Goal: Check status

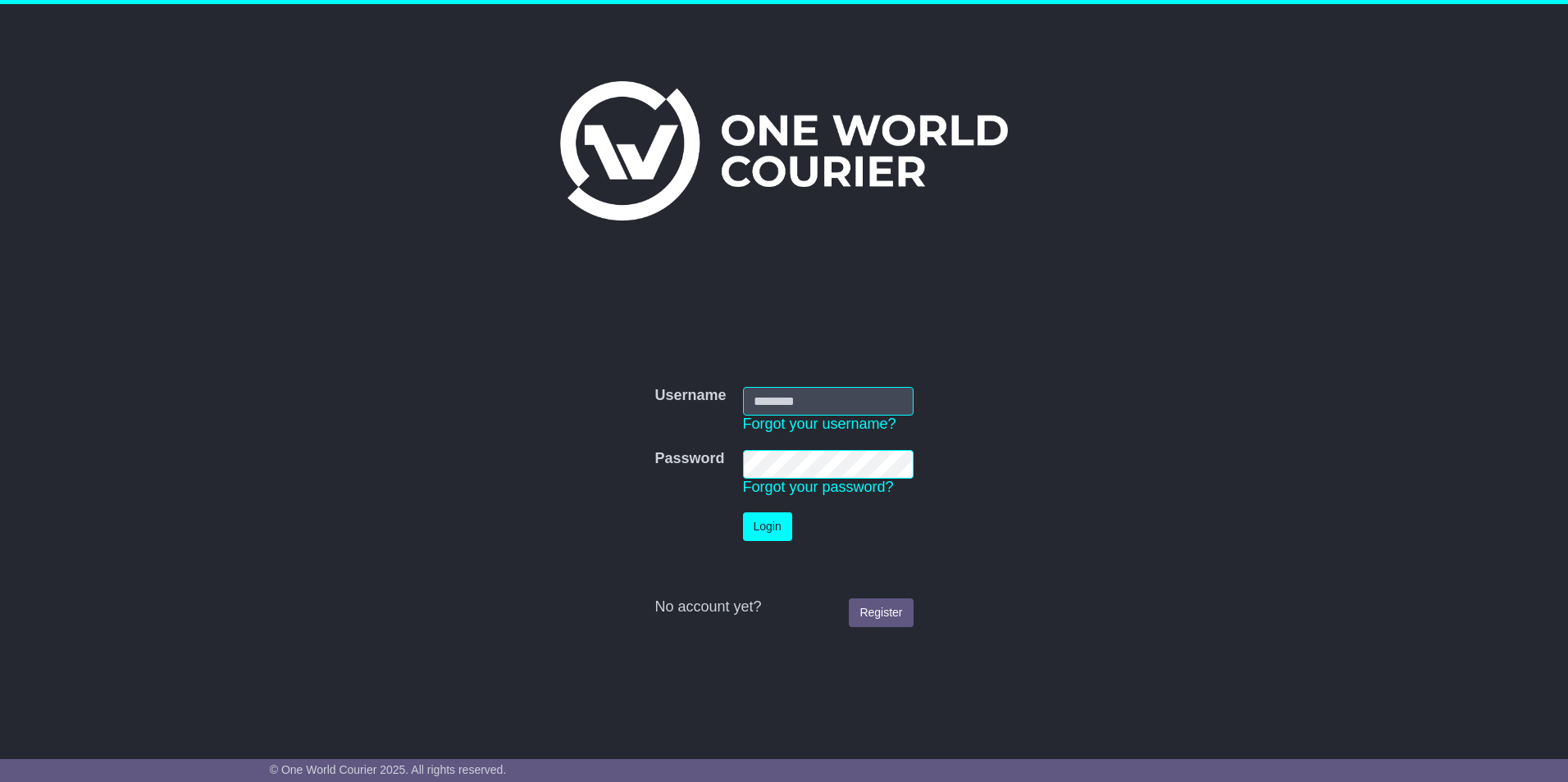
type input "**********"
click at [770, 529] on button "Login" at bounding box center [767, 526] width 50 height 28
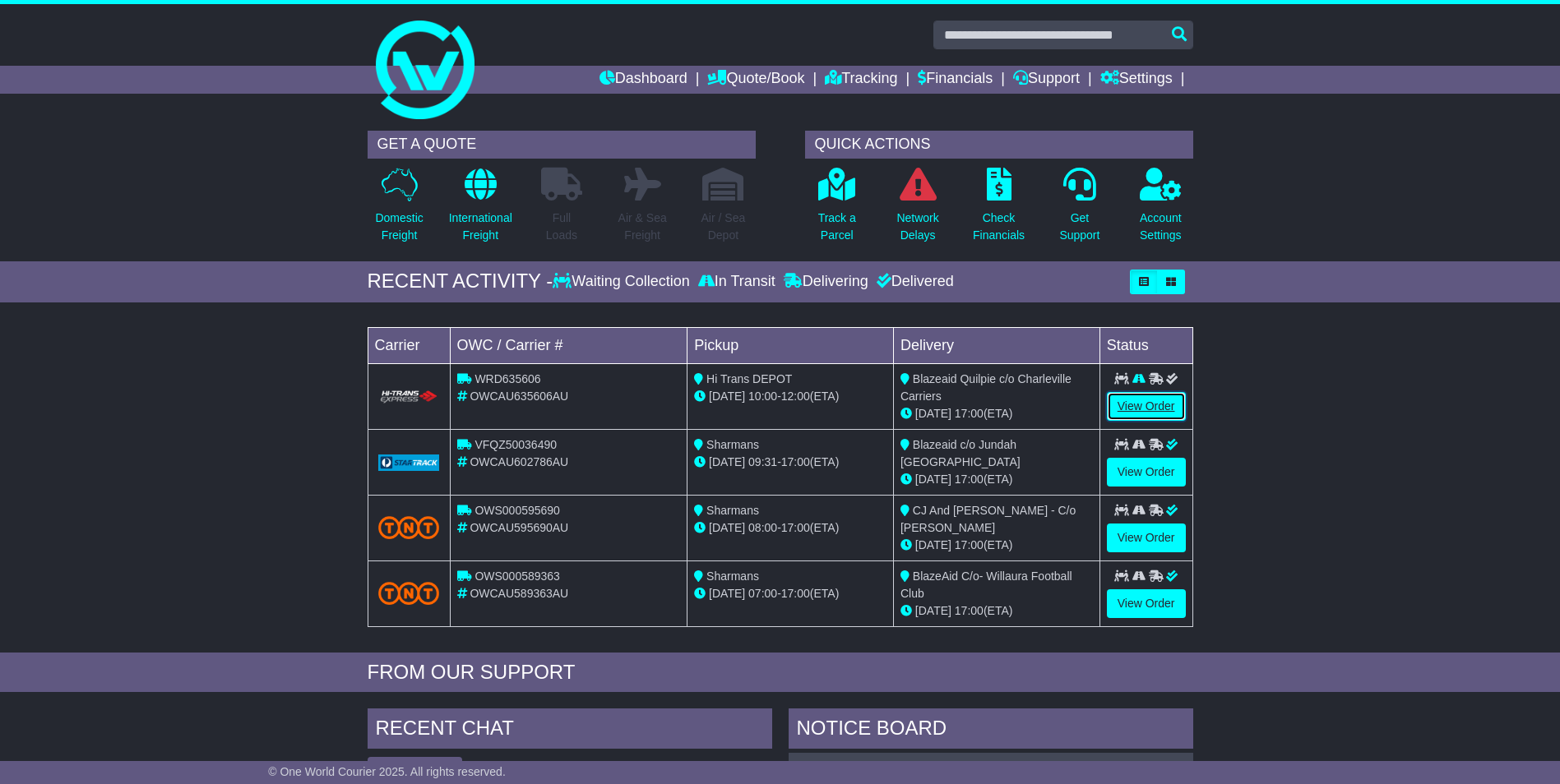
click at [1122, 403] on link "View Order" at bounding box center [1146, 406] width 79 height 28
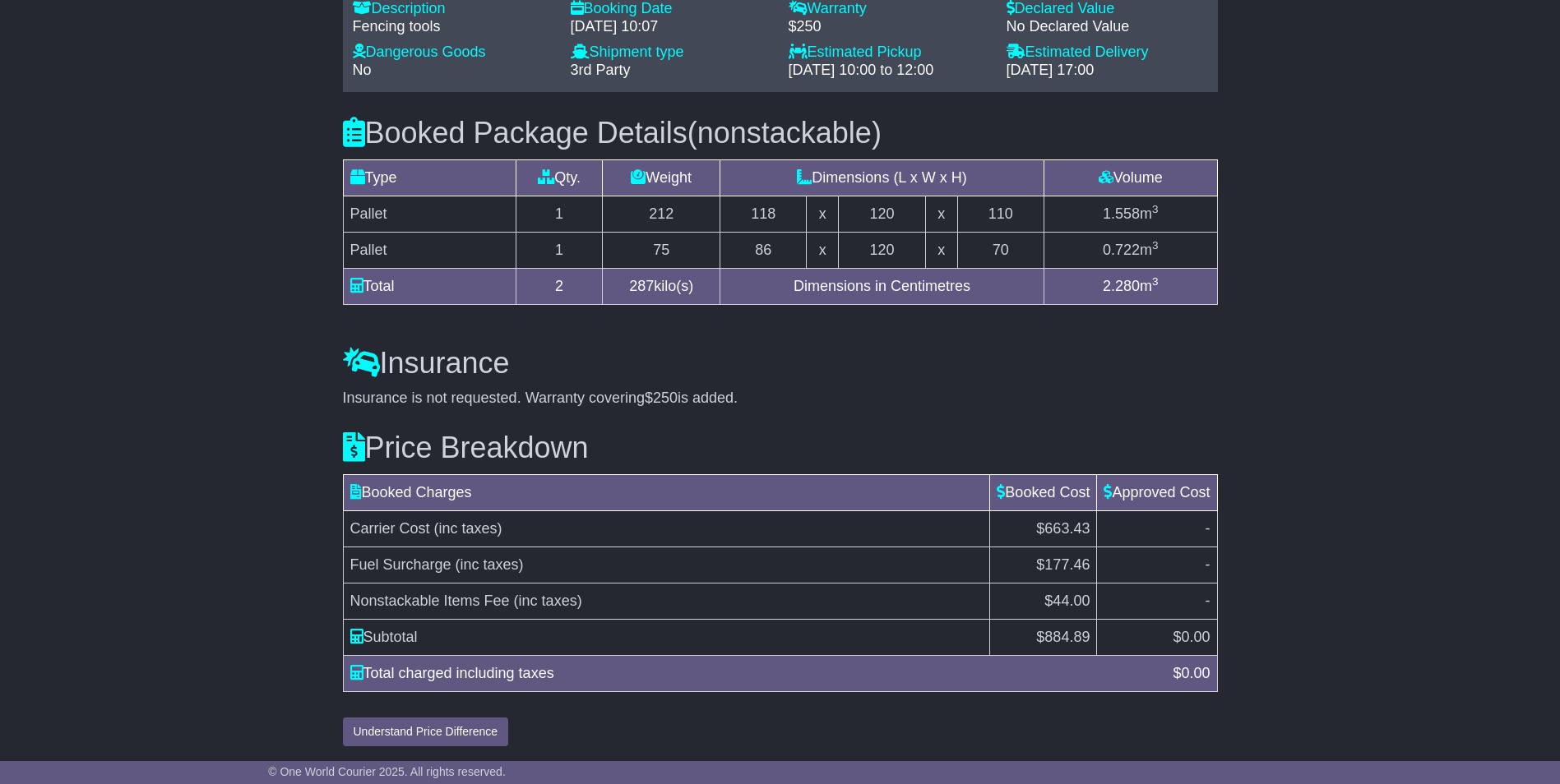
scroll to position [1252, 0]
